Goal: Information Seeking & Learning: Learn about a topic

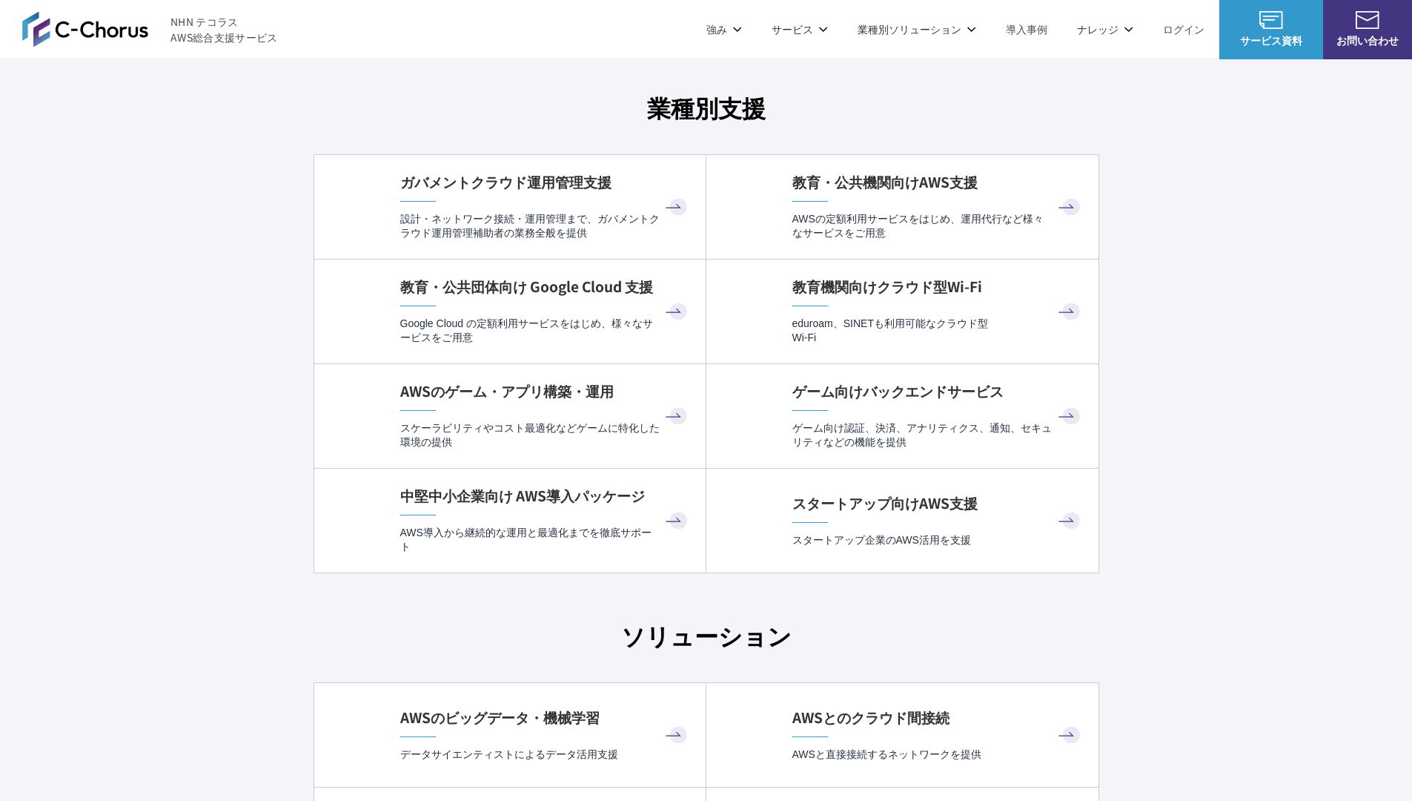
scroll to position [3911, 0]
